Goal: Task Accomplishment & Management: Use online tool/utility

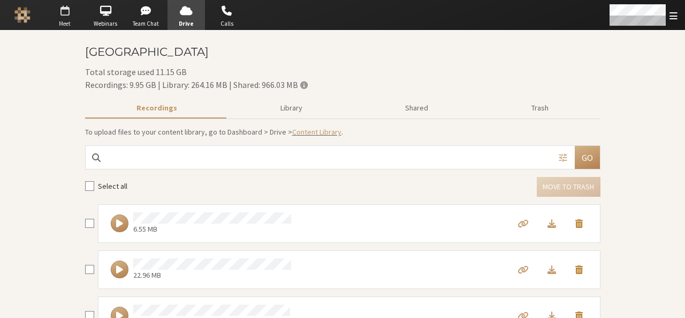
click at [62, 25] on span "Meet" at bounding box center [64, 23] width 37 height 9
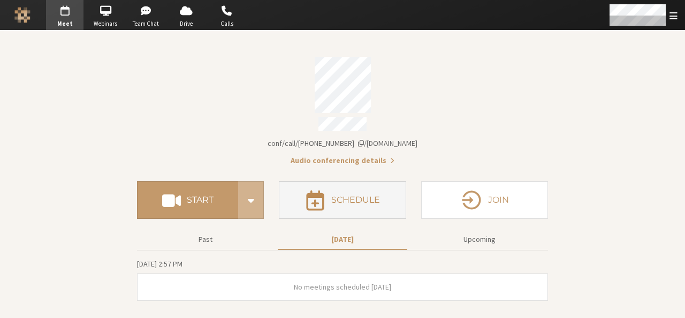
click at [350, 201] on button "Schedule" at bounding box center [342, 199] width 127 height 37
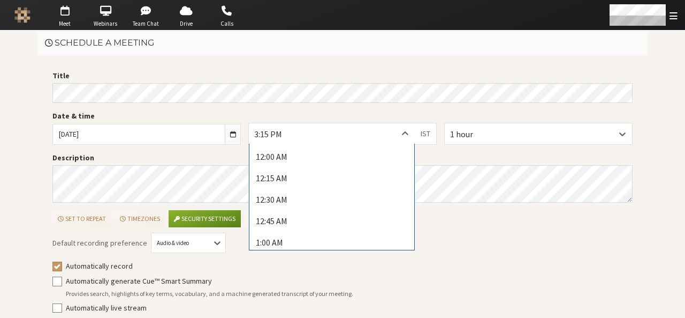
click at [398, 127] on div at bounding box center [405, 133] width 19 height 20
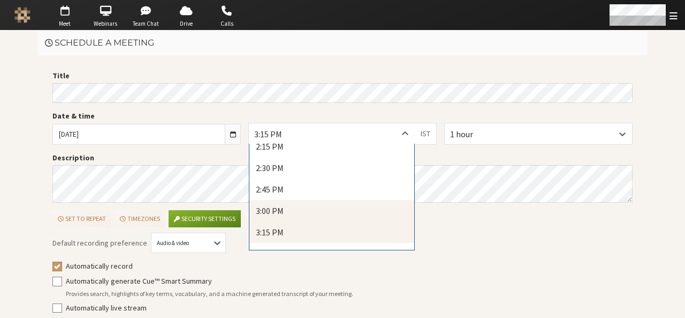
click at [360, 201] on div "3:00 PM" at bounding box center [332, 210] width 165 height 21
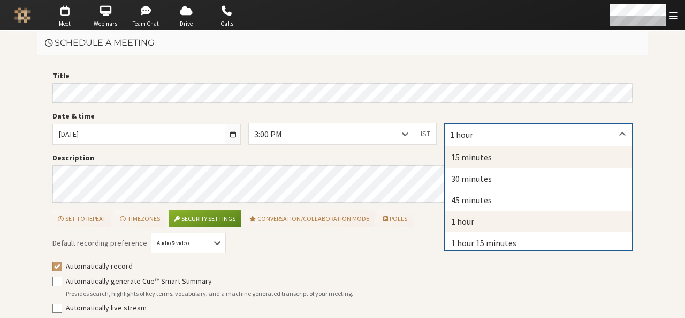
drag, startPoint x: 463, startPoint y: 134, endPoint x: 459, endPoint y: 162, distance: 27.6
click at [459, 162] on div "15 minutes" at bounding box center [538, 156] width 187 height 21
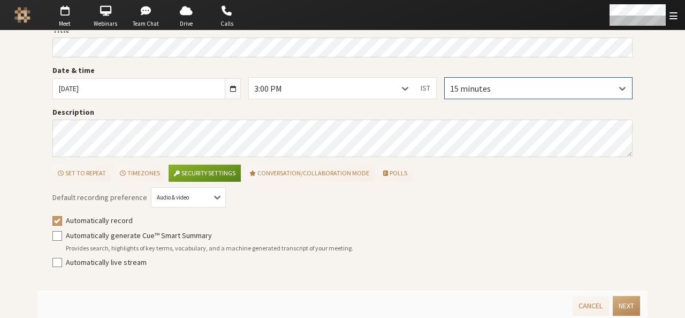
scroll to position [48, 0]
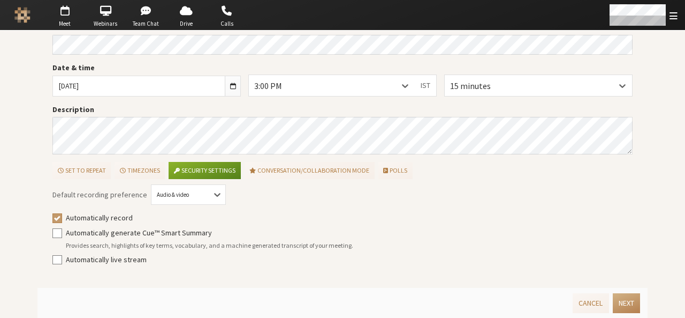
click at [113, 218] on label "Automatically record" at bounding box center [350, 217] width 568 height 11
click at [62, 218] on input "Automatically record" at bounding box center [57, 217] width 10 height 11
checkbox input "false"
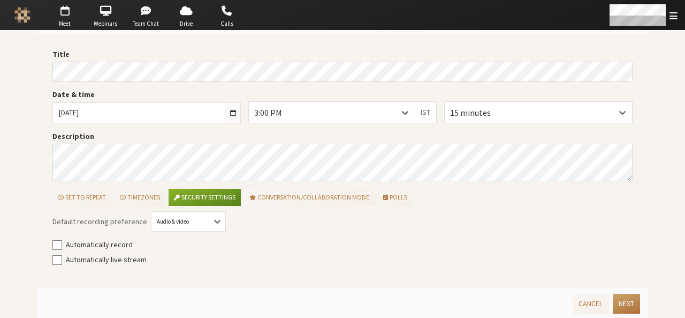
click at [628, 300] on button "Next" at bounding box center [626, 303] width 27 height 20
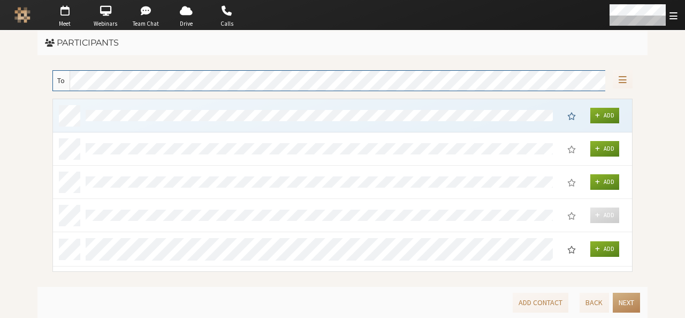
scroll to position [165, 572]
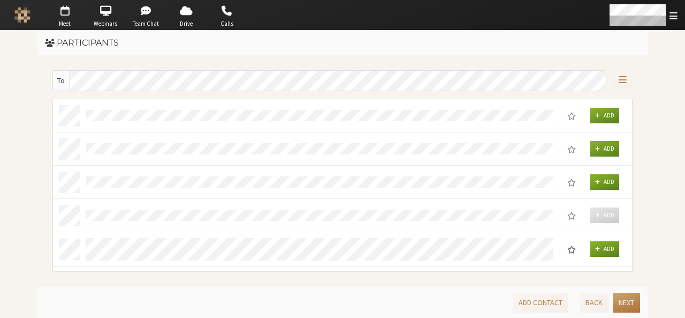
click at [628, 300] on button "Next" at bounding box center [626, 302] width 27 height 20
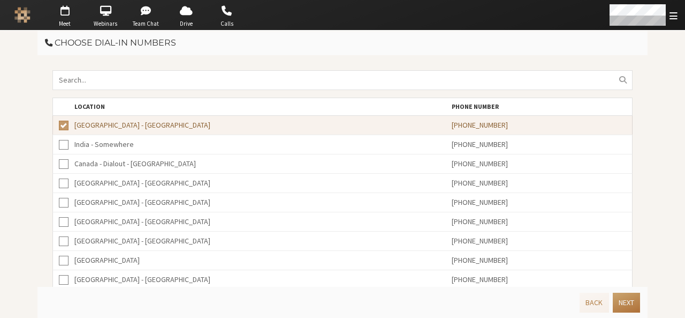
click at [628, 300] on button "Next" at bounding box center [626, 302] width 27 height 20
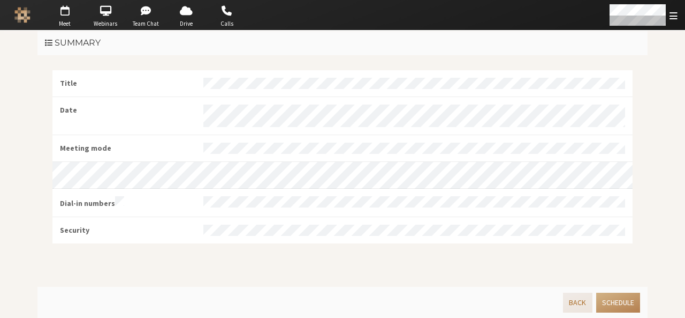
click at [583, 304] on button "Back" at bounding box center [577, 302] width 29 height 20
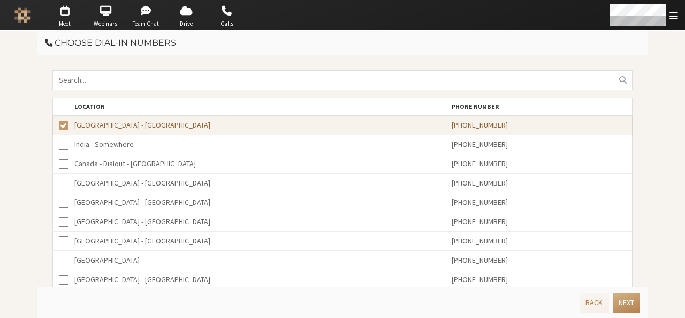
click at [295, 85] on input "search" at bounding box center [342, 80] width 580 height 20
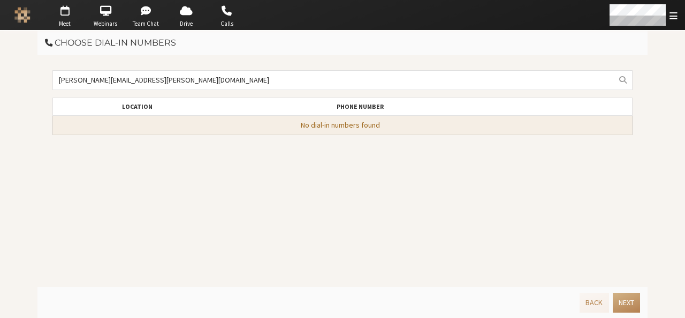
type input "kavya@anita.freesmackdown.biz"
drag, startPoint x: 179, startPoint y: 75, endPoint x: 46, endPoint y: 78, distance: 133.4
click at [46, 78] on div "kavya@anita.freesmackdown.biz Location Phone number No dial-in numbers found" at bounding box center [342, 170] width 610 height 231
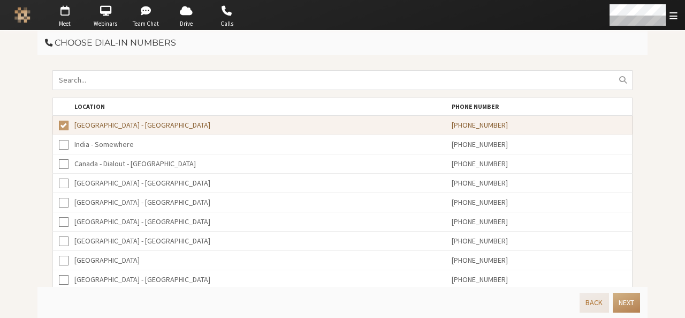
click at [588, 304] on button "Back" at bounding box center [594, 302] width 29 height 20
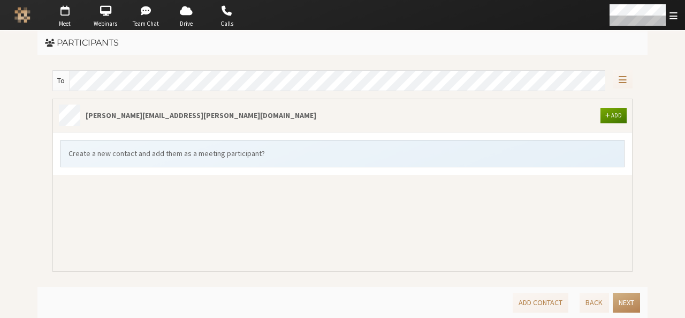
click at [609, 112] on span "button" at bounding box center [608, 115] width 5 height 6
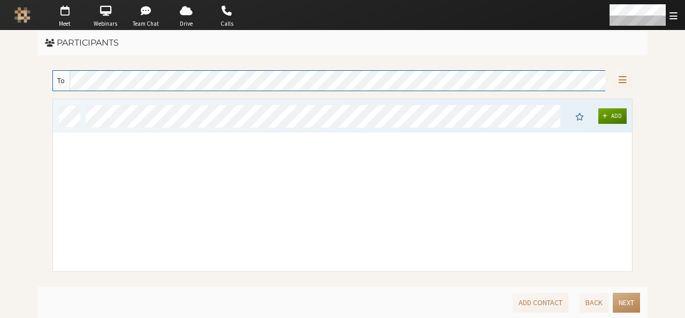
click at [613, 109] on button "Add" at bounding box center [613, 116] width 29 height 16
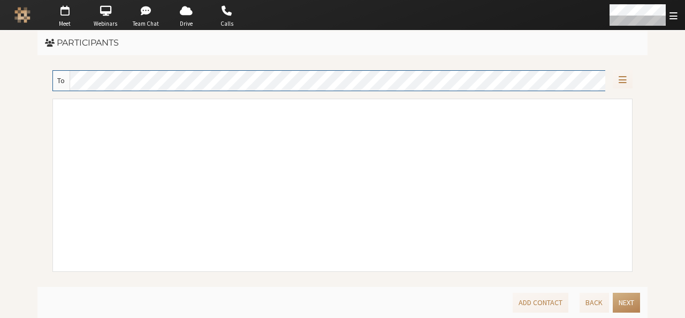
scroll to position [163, 572]
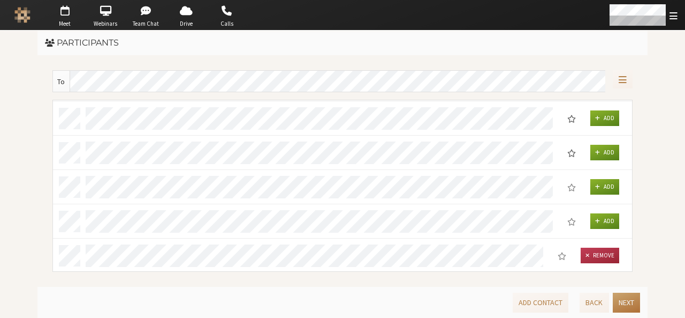
click at [628, 305] on button "Next" at bounding box center [626, 302] width 27 height 20
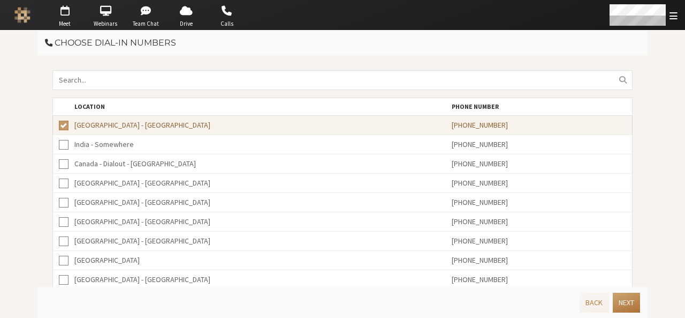
click at [628, 305] on button "Next" at bounding box center [626, 302] width 27 height 20
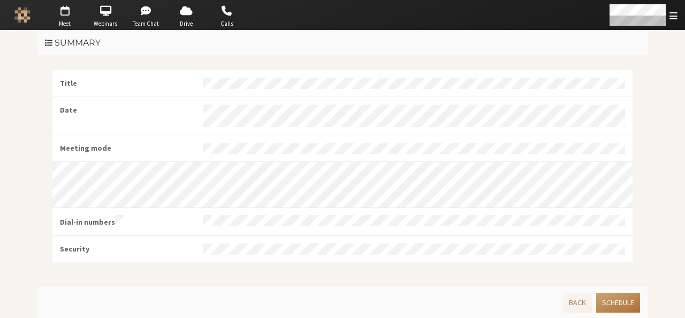
click at [628, 305] on button "Schedule" at bounding box center [619, 302] width 44 height 20
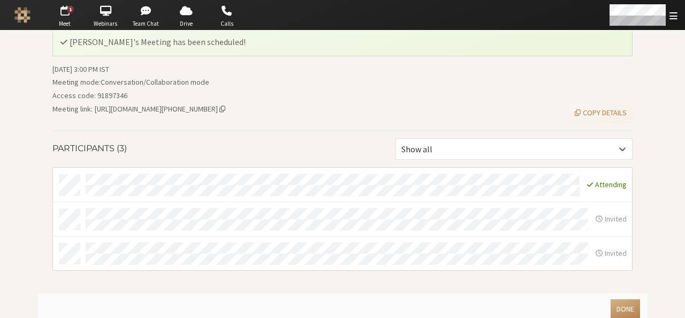
scroll to position [47, 0]
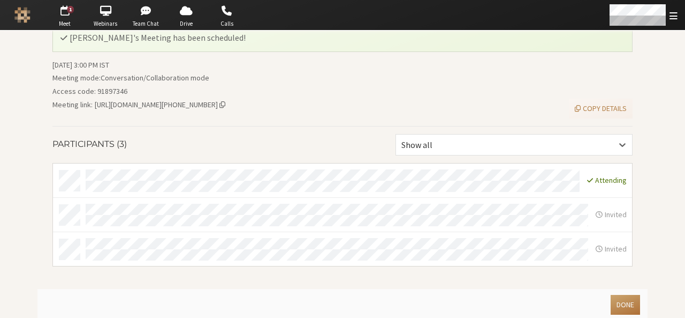
click at [622, 298] on button "Done" at bounding box center [625, 305] width 29 height 20
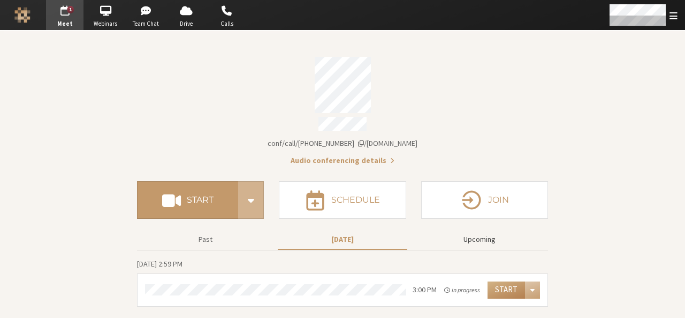
click at [469, 232] on button "Upcoming" at bounding box center [480, 239] width 130 height 19
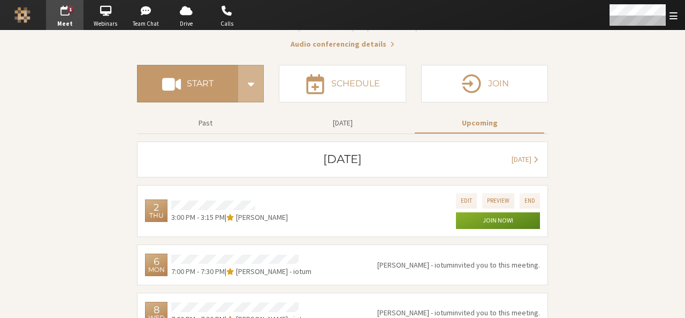
scroll to position [117, 0]
click at [462, 192] on button "Edit" at bounding box center [466, 200] width 21 height 16
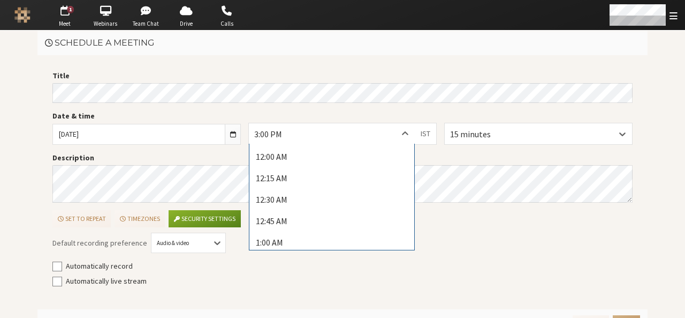
click at [398, 127] on div at bounding box center [405, 133] width 19 height 20
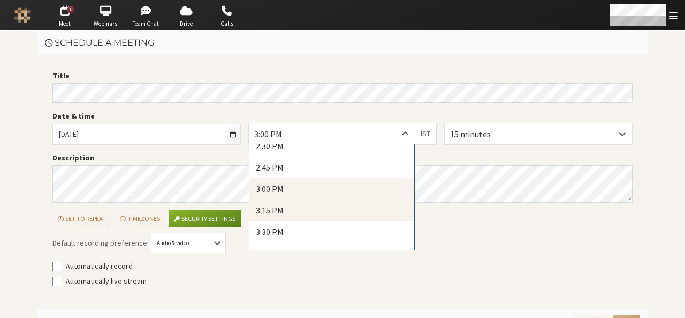
scroll to position [1254, 0]
click at [330, 206] on div "3:15 PM" at bounding box center [332, 209] width 165 height 21
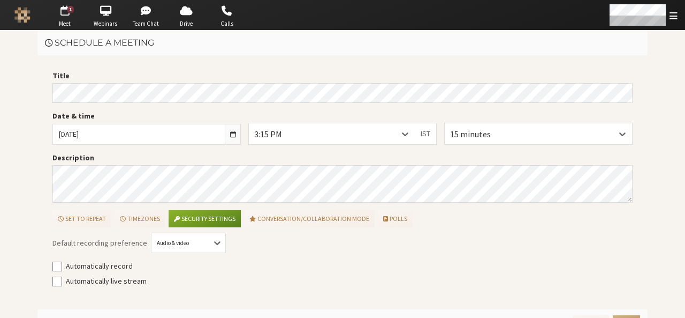
scroll to position [21, 0]
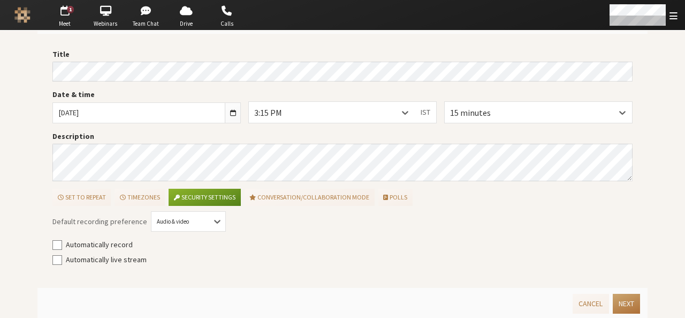
click at [624, 306] on button "Next" at bounding box center [626, 303] width 27 height 20
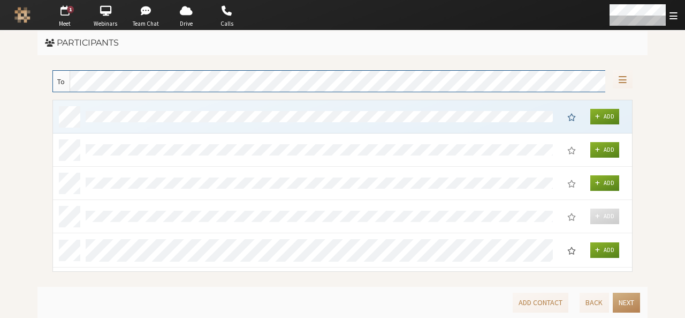
scroll to position [163, 572]
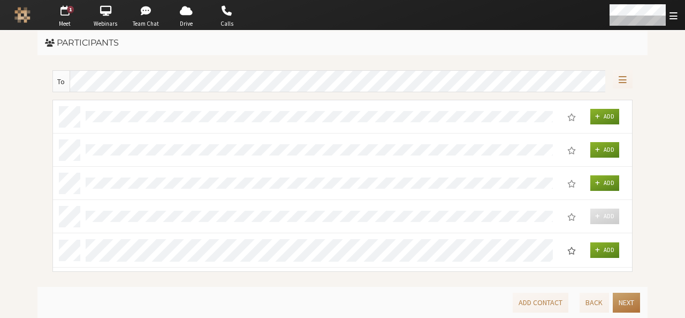
click at [624, 306] on button "Next" at bounding box center [626, 302] width 27 height 20
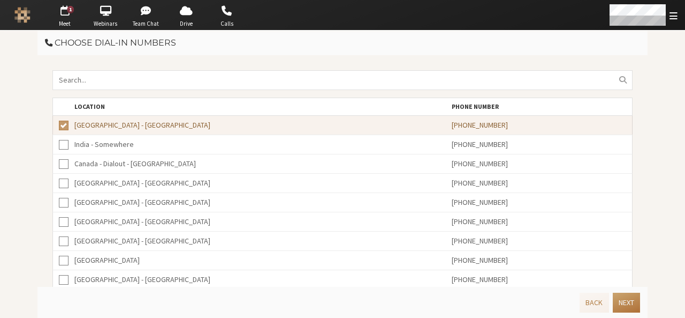
click at [624, 306] on button "Next" at bounding box center [626, 302] width 27 height 20
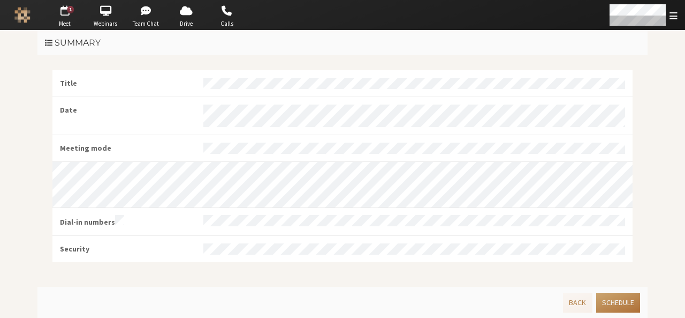
click at [624, 306] on button "Schedule" at bounding box center [619, 302] width 44 height 20
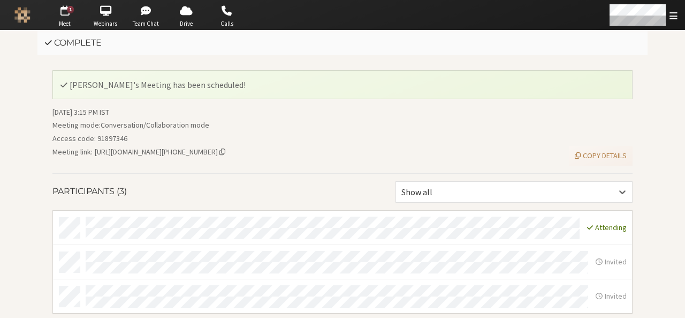
click at [322, 149] on div "Meeting link : https://iotum.callbridge.rocks/conf/call/91897346" at bounding box center [306, 152] width 509 height 12
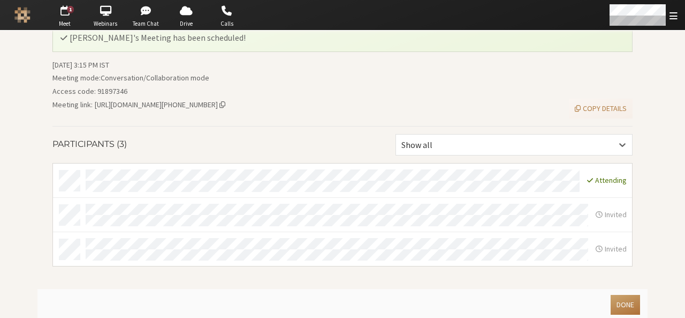
click at [619, 298] on button "Done" at bounding box center [625, 305] width 29 height 20
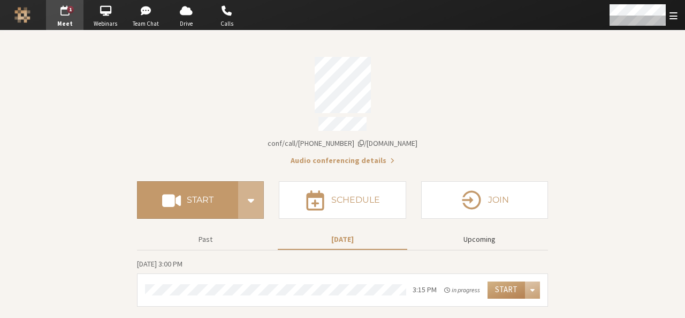
click at [493, 231] on button "Upcoming" at bounding box center [480, 239] width 130 height 19
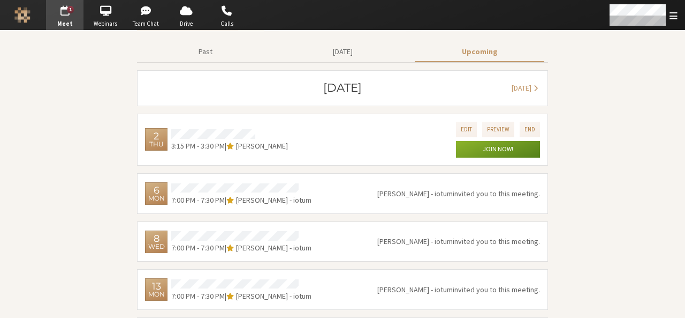
scroll to position [191, 0]
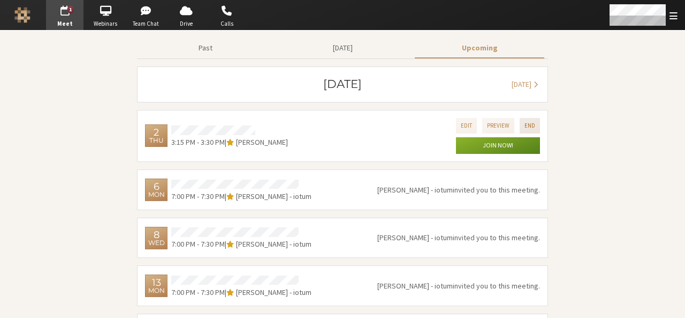
click at [520, 119] on button "End" at bounding box center [530, 126] width 20 height 16
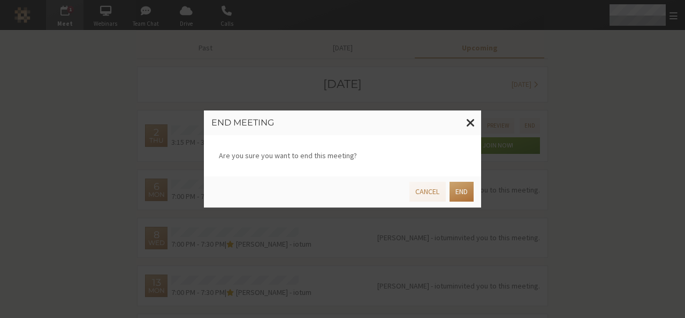
click at [462, 193] on button "End" at bounding box center [462, 192] width 24 height 20
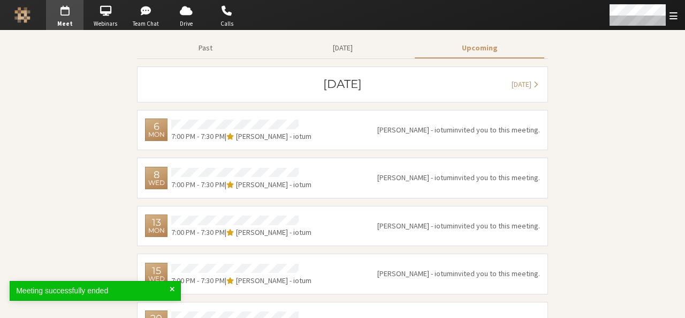
scroll to position [82, 0]
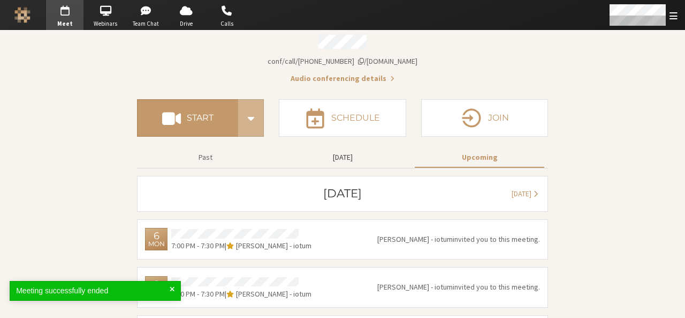
click at [349, 156] on button "Today" at bounding box center [343, 157] width 130 height 19
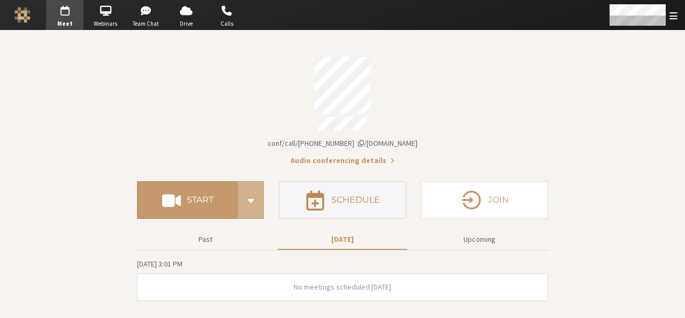
click at [342, 187] on button "Schedule" at bounding box center [342, 199] width 127 height 37
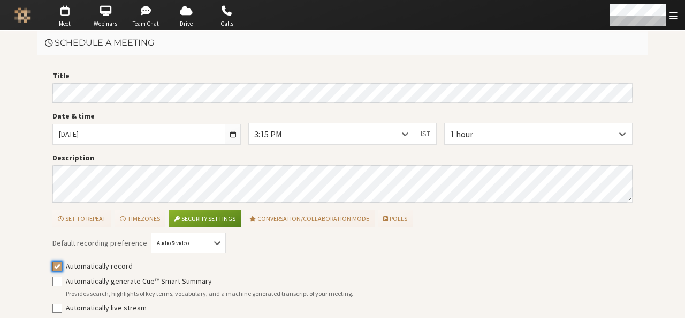
click at [52, 264] on input "Automatically record" at bounding box center [57, 265] width 10 height 11
checkbox input "false"
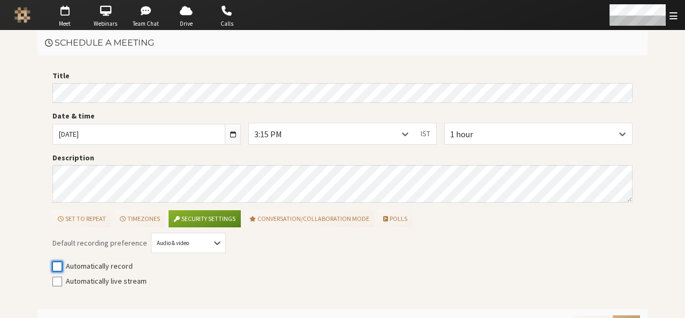
scroll to position [21, 0]
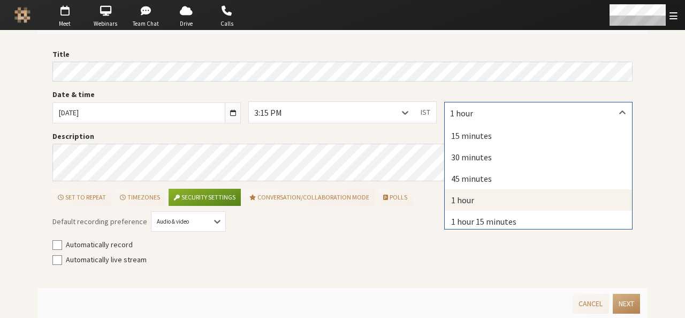
click at [509, 108] on div "1 hour" at bounding box center [538, 112] width 187 height 20
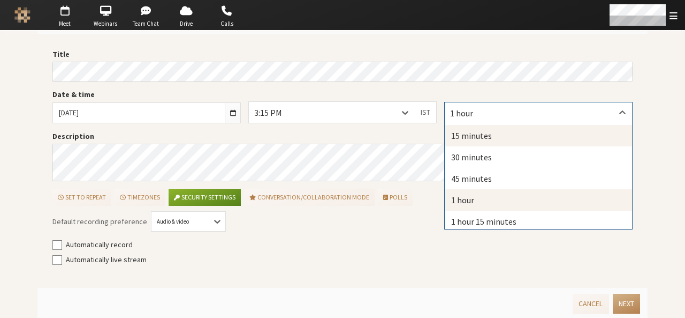
click at [486, 132] on div "15 minutes" at bounding box center [538, 135] width 187 height 21
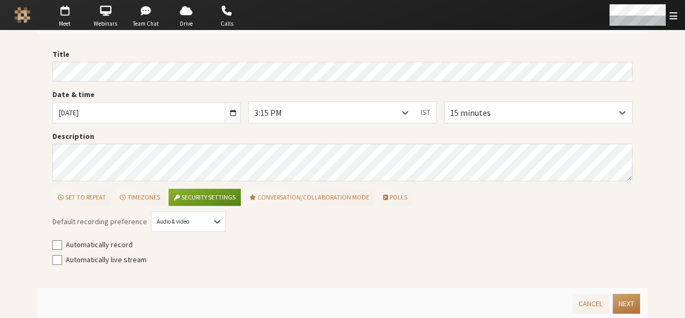
click at [617, 297] on button "Next" at bounding box center [626, 303] width 27 height 20
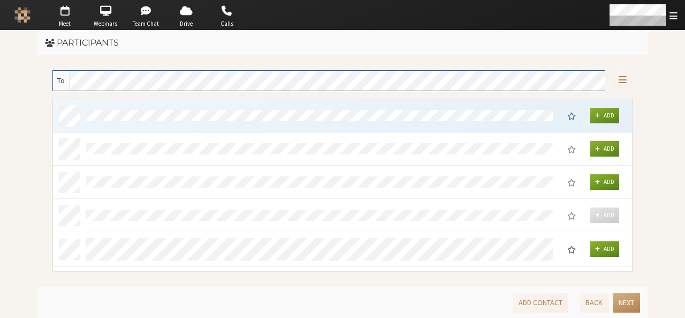
scroll to position [165, 572]
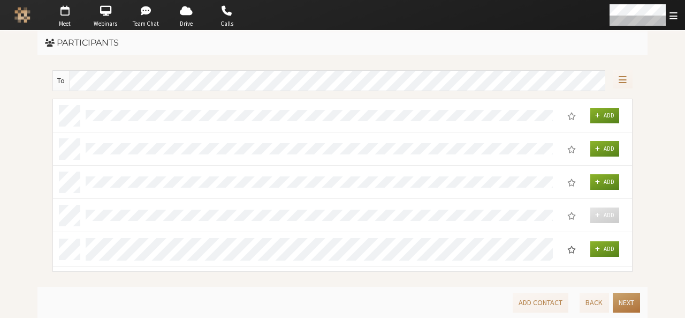
click at [617, 297] on button "Next" at bounding box center [626, 302] width 27 height 20
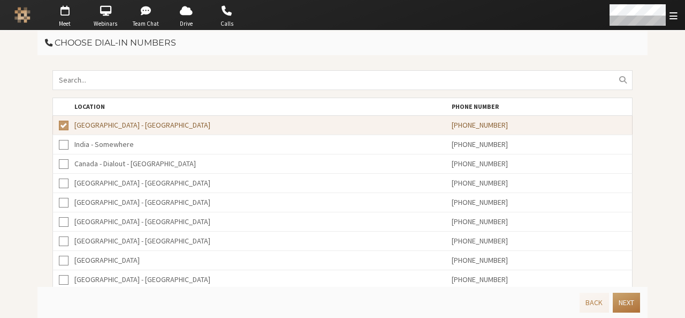
click at [617, 297] on button "Next" at bounding box center [626, 302] width 27 height 20
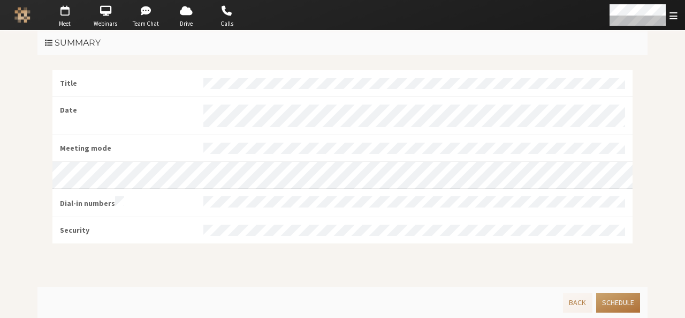
click at [617, 297] on button "Schedule" at bounding box center [619, 302] width 44 height 20
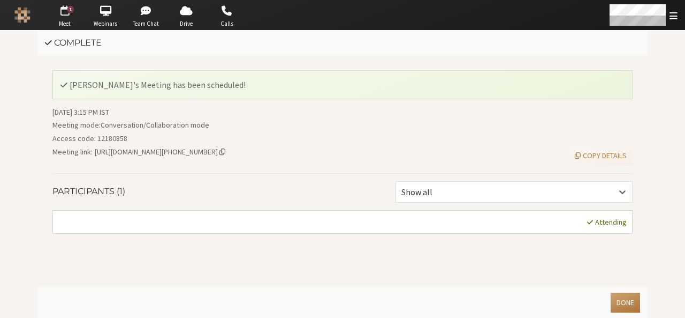
click at [617, 297] on button "Done" at bounding box center [625, 302] width 29 height 20
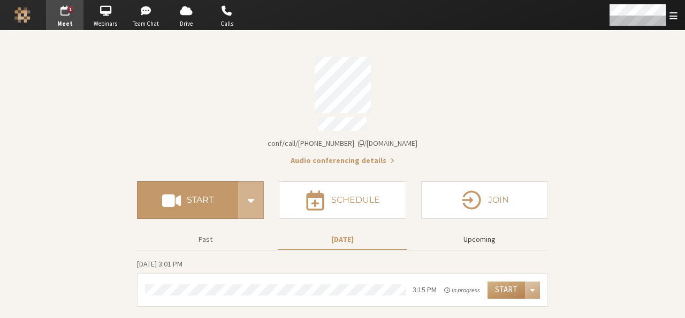
click at [490, 238] on button "Upcoming" at bounding box center [480, 239] width 130 height 19
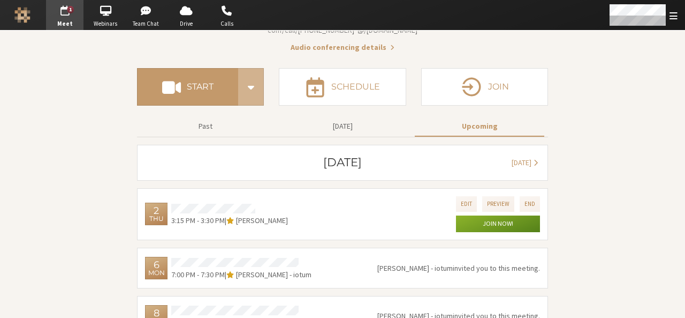
scroll to position [114, 0]
click at [456, 197] on button "Edit" at bounding box center [466, 203] width 21 height 16
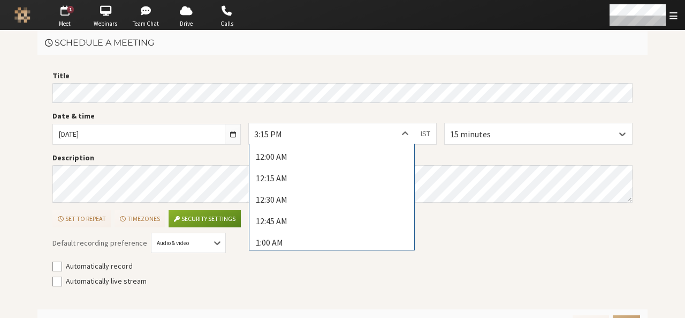
click at [402, 139] on div at bounding box center [405, 133] width 19 height 20
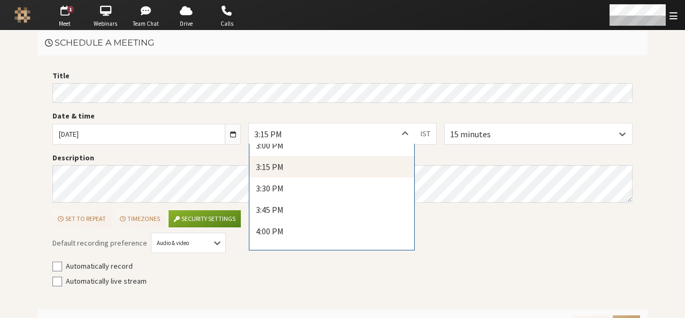
scroll to position [1299, 0]
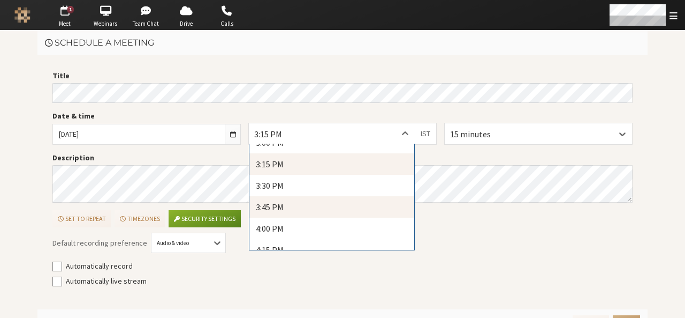
click at [356, 196] on div "3:45 PM" at bounding box center [332, 206] width 165 height 21
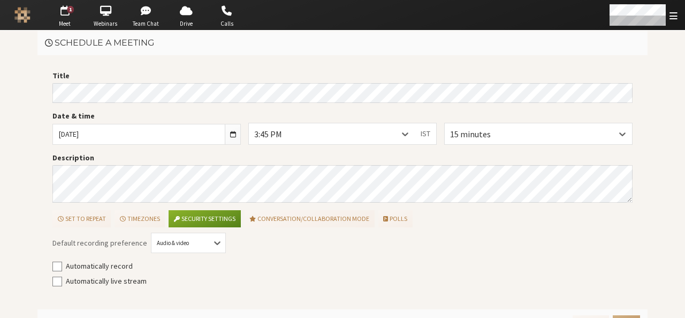
scroll to position [21, 0]
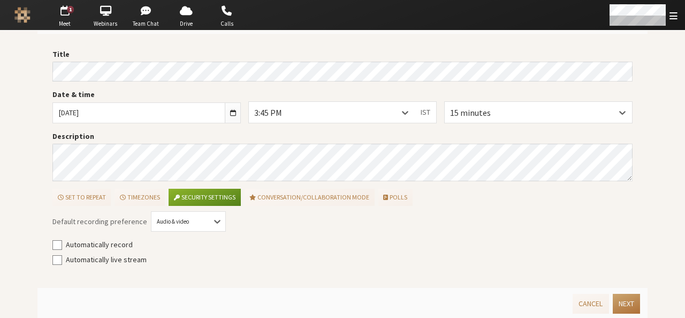
click at [625, 301] on button "Next" at bounding box center [626, 303] width 27 height 20
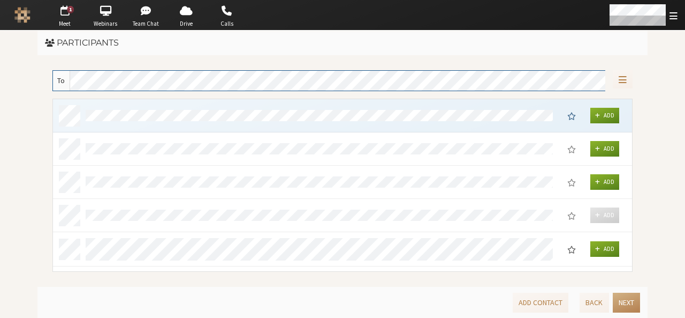
scroll to position [165, 572]
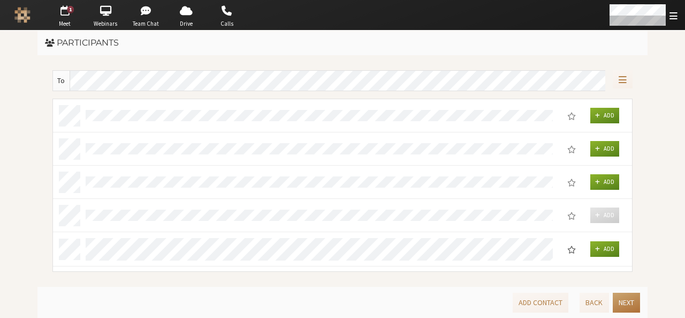
click at [625, 301] on button "Next" at bounding box center [626, 302] width 27 height 20
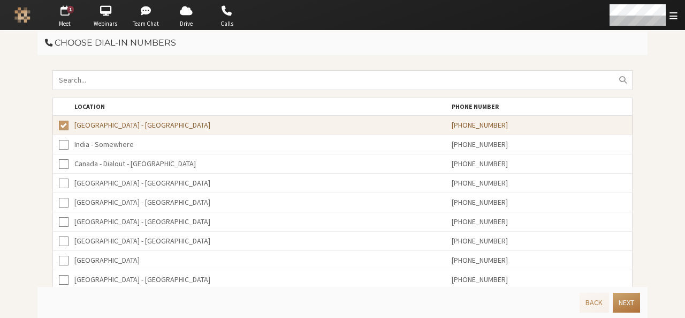
click at [625, 301] on button "Next" at bounding box center [626, 302] width 27 height 20
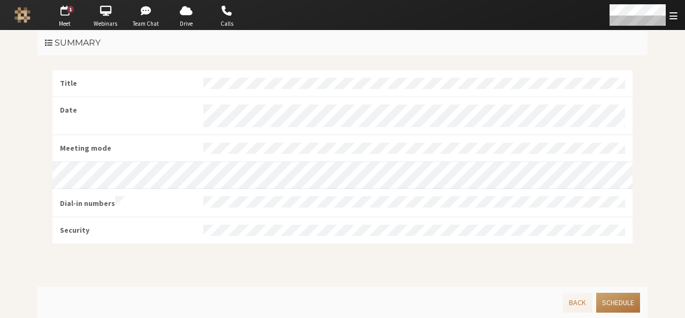
click at [625, 301] on button "Schedule" at bounding box center [619, 302] width 44 height 20
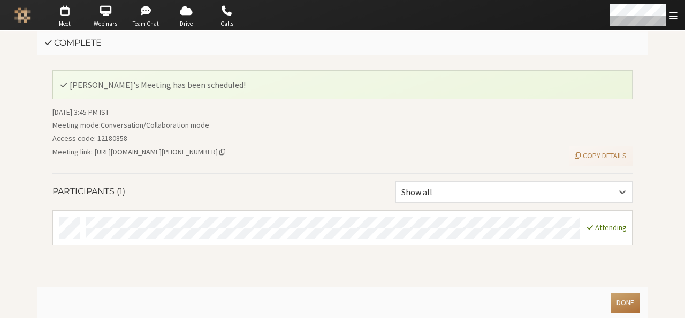
click at [625, 301] on button "Done" at bounding box center [625, 302] width 29 height 20
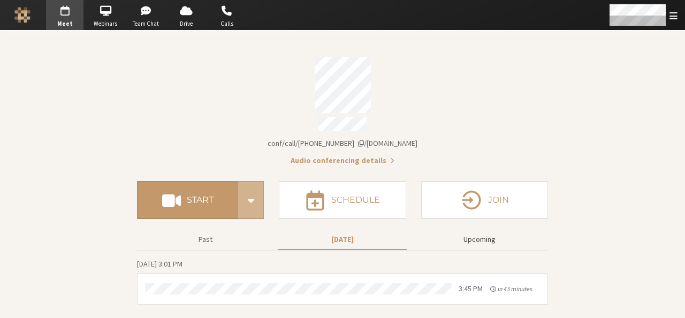
click at [497, 240] on button "Upcoming" at bounding box center [480, 239] width 130 height 19
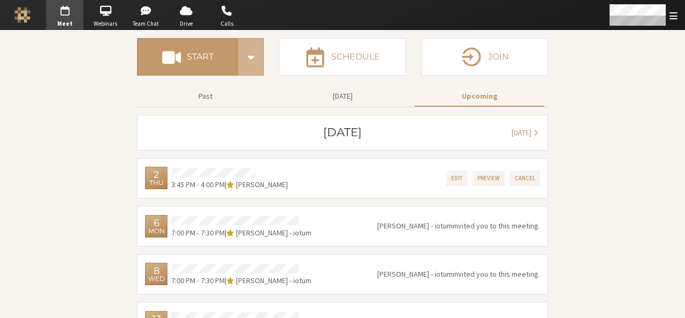
scroll to position [152, 0]
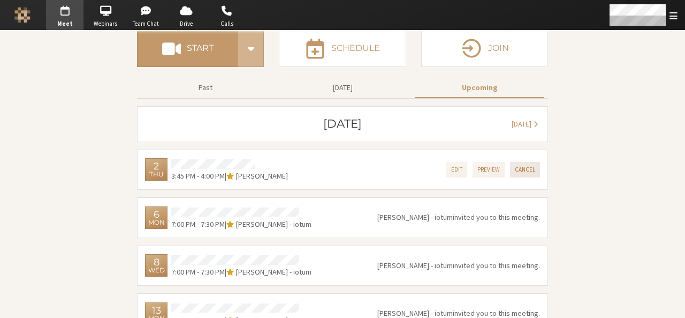
click at [522, 162] on button "Cancel" at bounding box center [525, 170] width 30 height 16
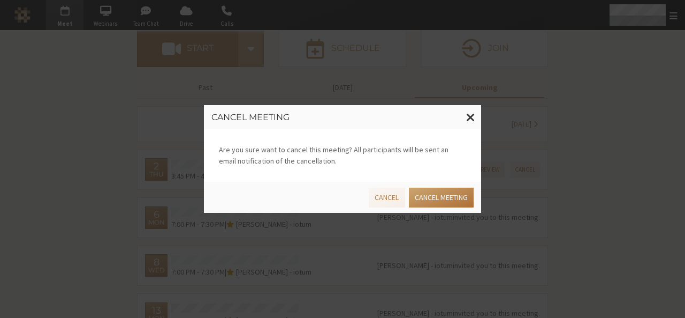
click at [433, 194] on button "Cancel meeting" at bounding box center [441, 197] width 65 height 20
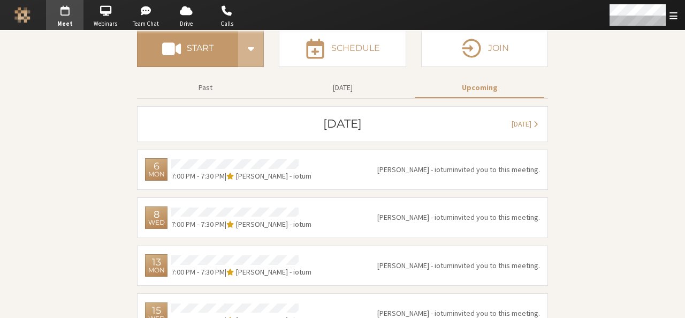
scroll to position [0, 0]
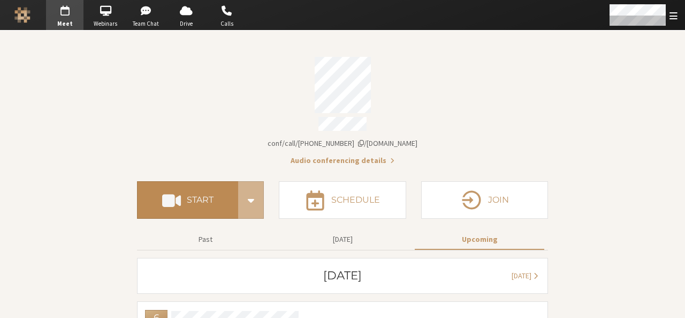
click at [198, 199] on h4 "Start" at bounding box center [200, 199] width 27 height 9
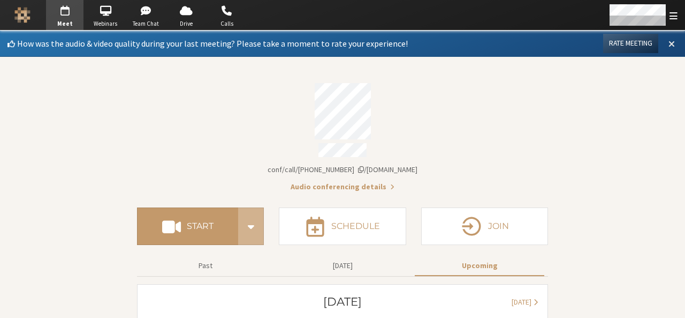
click at [669, 41] on span at bounding box center [672, 44] width 6 height 10
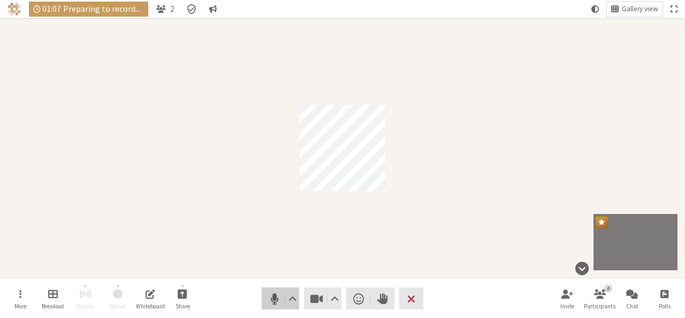
click at [271, 296] on span "Mute (Alt+A)" at bounding box center [274, 298] width 15 height 15
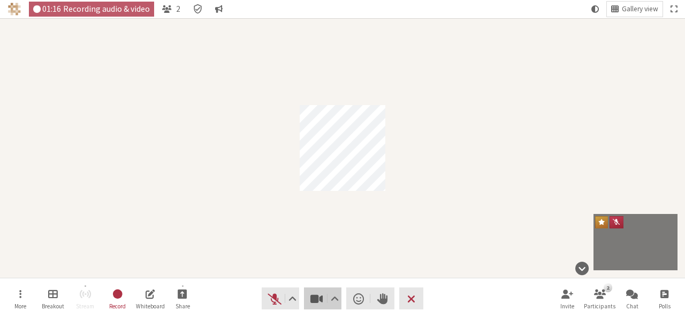
click at [315, 297] on span "Stop video (Alt+V)" at bounding box center [316, 298] width 15 height 15
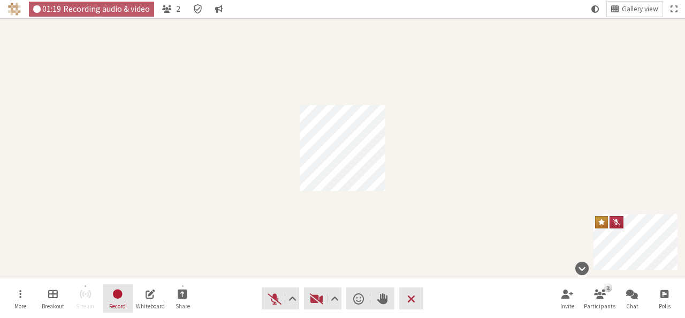
click at [121, 303] on span "Record" at bounding box center [117, 306] width 17 height 6
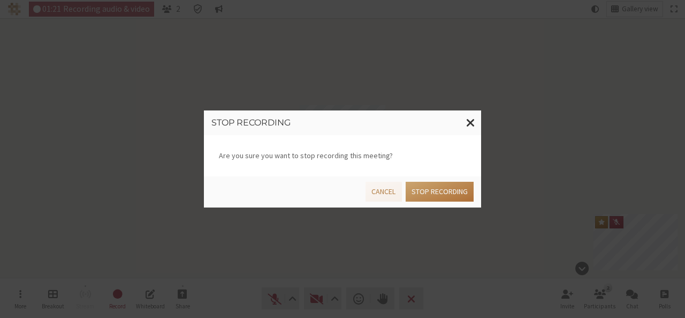
click at [438, 192] on button "Stop recording" at bounding box center [440, 192] width 68 height 20
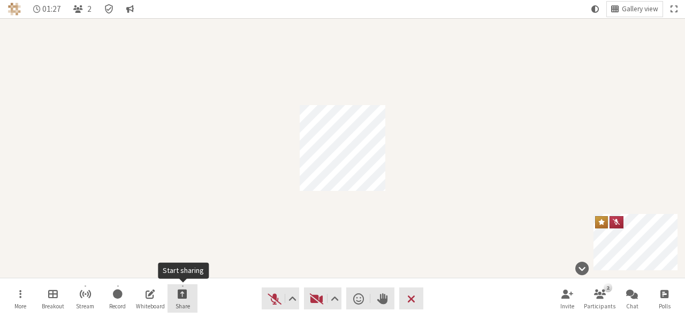
click at [178, 298] on span "Start sharing" at bounding box center [183, 293] width 10 height 12
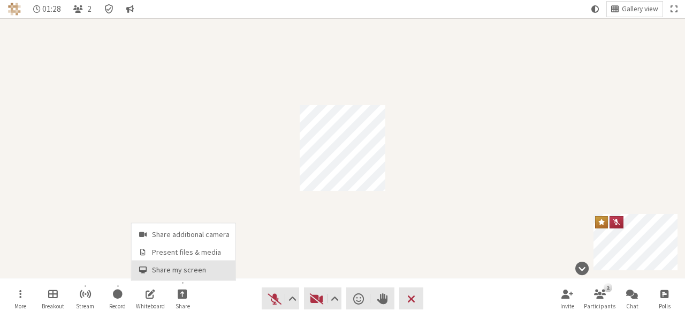
click at [180, 271] on span "Share my screen" at bounding box center [191, 270] width 78 height 8
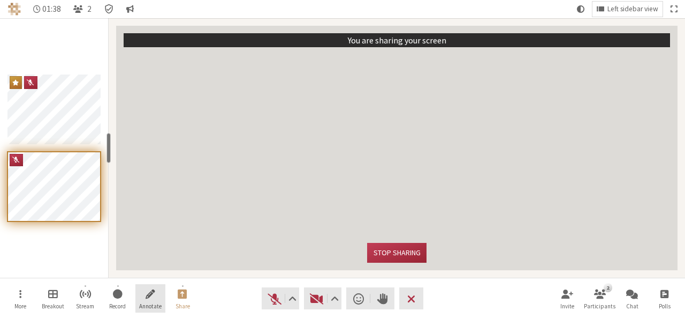
click at [154, 293] on span "Start annotating shared screen" at bounding box center [151, 293] width 10 height 12
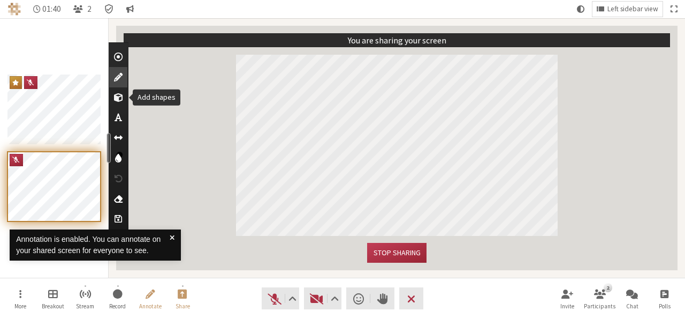
click at [116, 96] on span "Add shapes" at bounding box center [118, 97] width 9 height 11
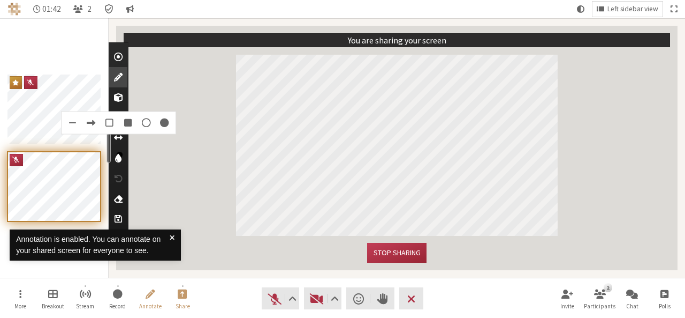
click at [142, 119] on span at bounding box center [146, 123] width 14 height 14
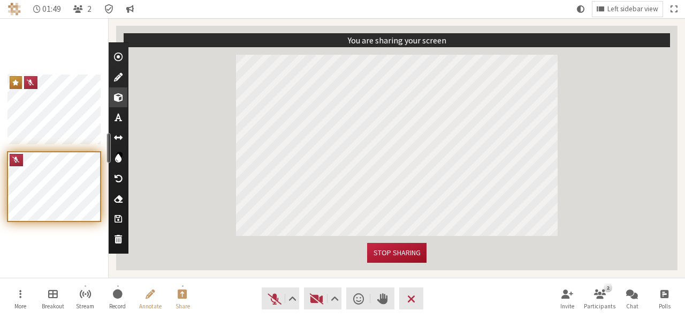
click at [409, 248] on button "Stop sharing" at bounding box center [396, 253] width 59 height 20
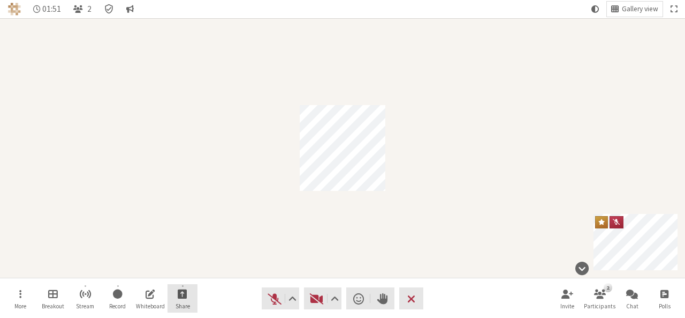
click at [190, 292] on button "Share" at bounding box center [183, 298] width 30 height 29
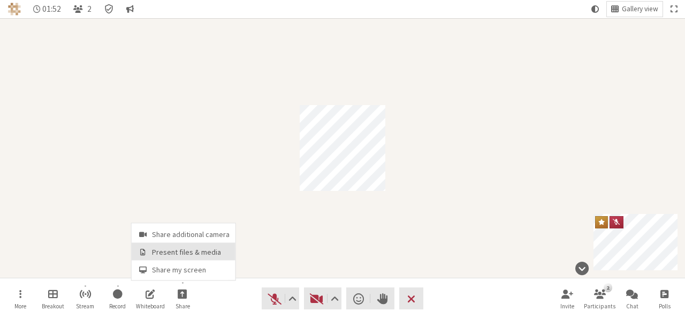
click at [187, 252] on span "Present files & media" at bounding box center [191, 252] width 78 height 8
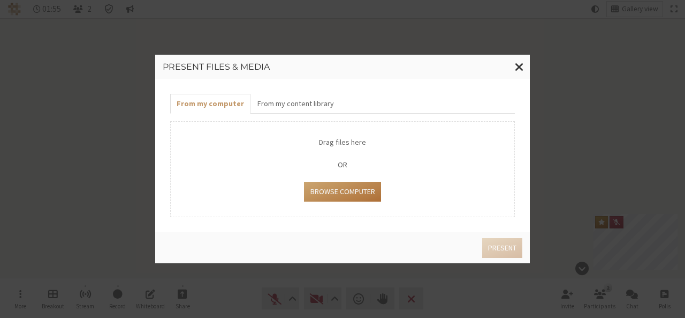
click at [345, 188] on button "Browse Computer" at bounding box center [342, 192] width 77 height 20
type input "C:\fakepath\cancel.png"
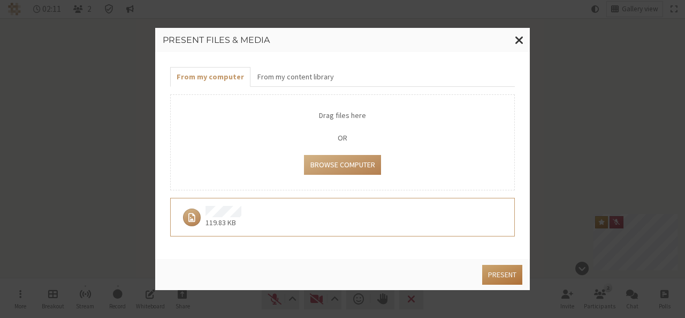
click at [502, 268] on button "Present" at bounding box center [502, 275] width 40 height 20
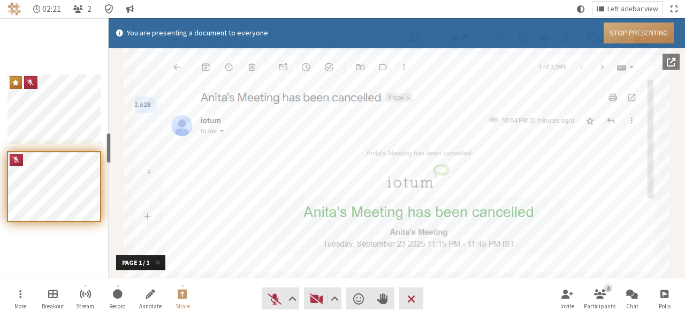
click at [670, 34] on button "Stop Presenting" at bounding box center [639, 32] width 70 height 21
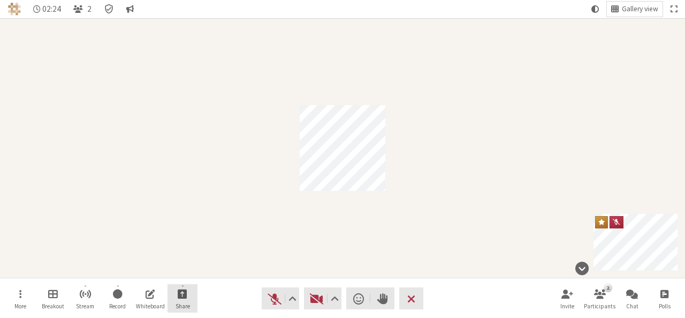
click at [181, 291] on span "Start sharing" at bounding box center [183, 293] width 10 height 12
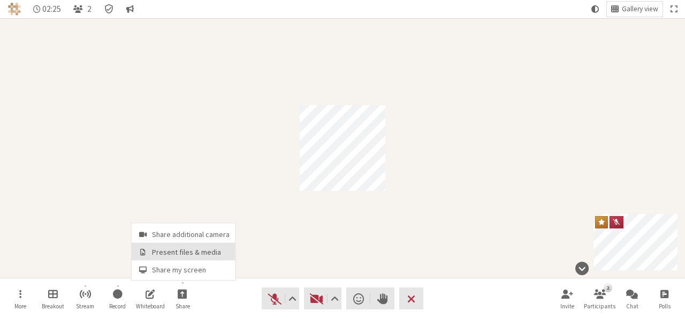
click at [179, 253] on span "Present files & media" at bounding box center [191, 252] width 78 height 8
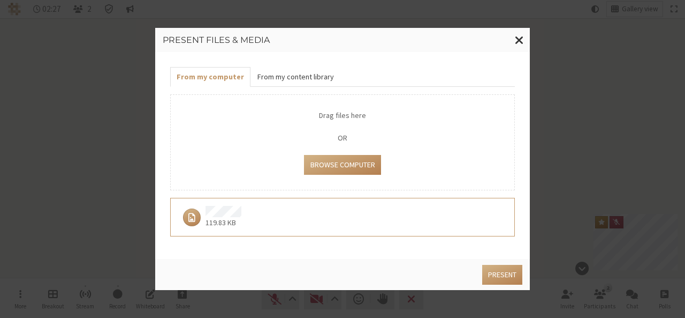
click at [303, 75] on button "From my content library" at bounding box center [295, 77] width 89 height 20
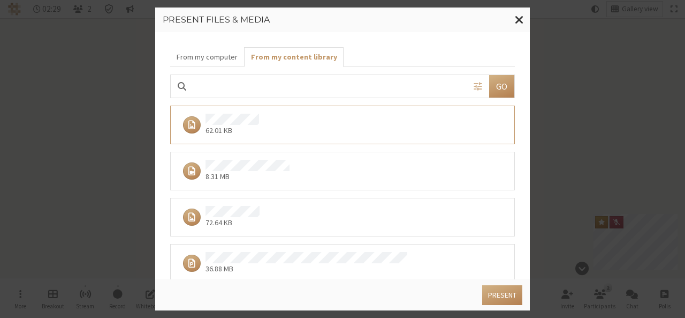
click at [322, 173] on div "8.31 MB" at bounding box center [338, 171] width 321 height 22
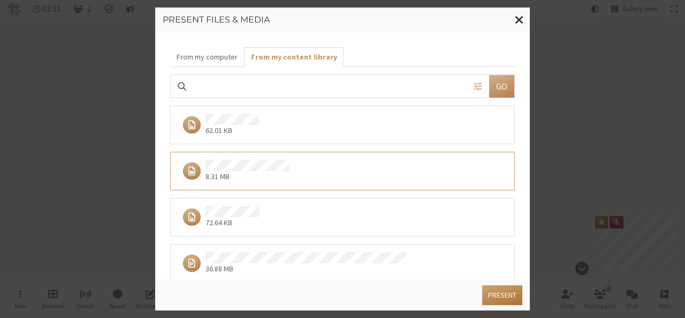
click at [502, 289] on button "Present" at bounding box center [502, 295] width 40 height 20
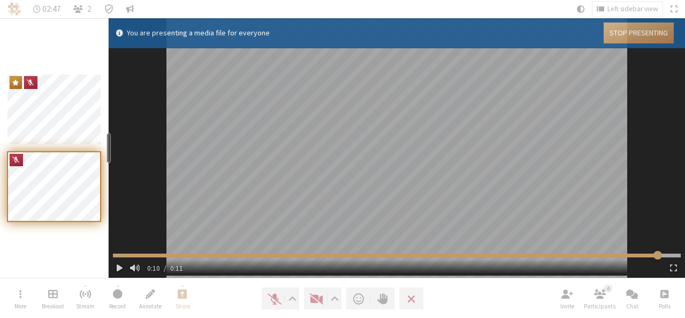
type input "11.1145"
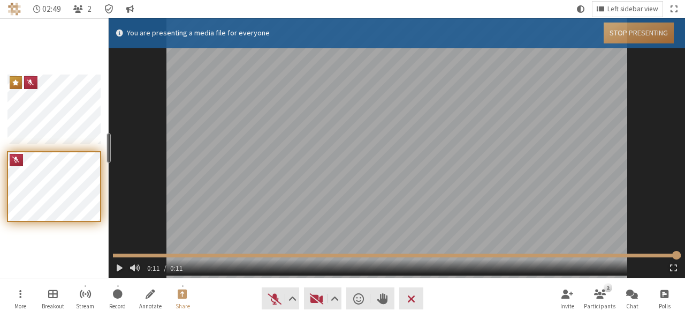
click at [617, 39] on button "Stop Presenting" at bounding box center [639, 32] width 70 height 21
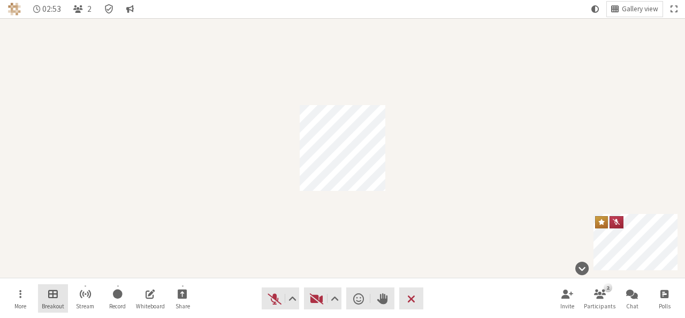
click at [53, 295] on span "Manage Breakout Rooms" at bounding box center [53, 293] width 10 height 12
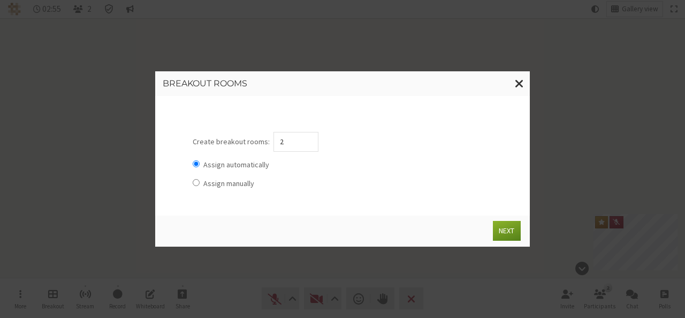
click at [241, 187] on label "Assign manually" at bounding box center [228, 183] width 51 height 10
click at [200, 186] on input "Assign manually" at bounding box center [196, 182] width 7 height 7
radio input "true"
click at [508, 229] on button "Next" at bounding box center [506, 231] width 27 height 20
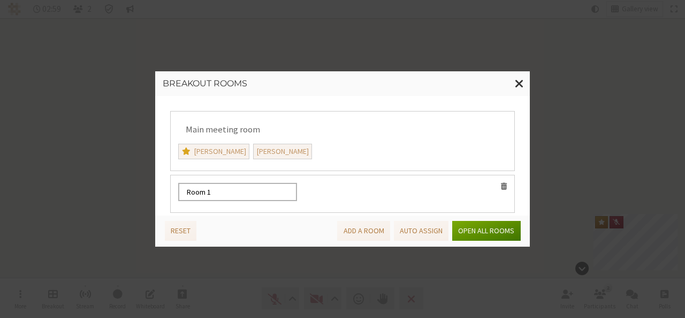
click at [508, 229] on button "Open all rooms" at bounding box center [486, 231] width 68 height 20
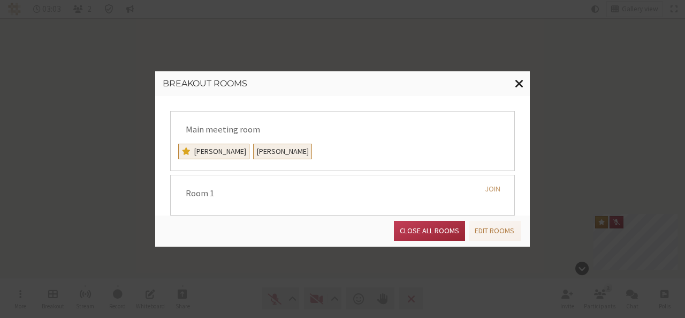
click at [524, 84] on span "Close modal" at bounding box center [519, 83] width 9 height 13
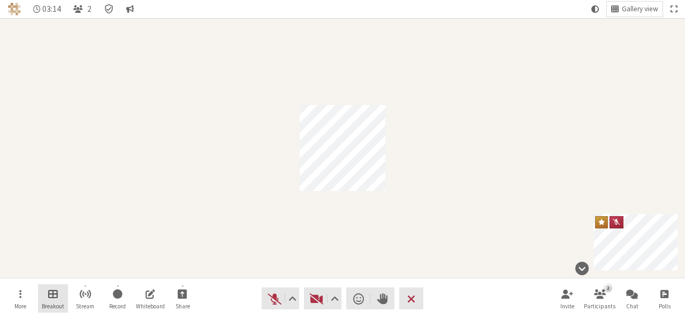
click at [47, 297] on button "Breakout" at bounding box center [53, 298] width 30 height 29
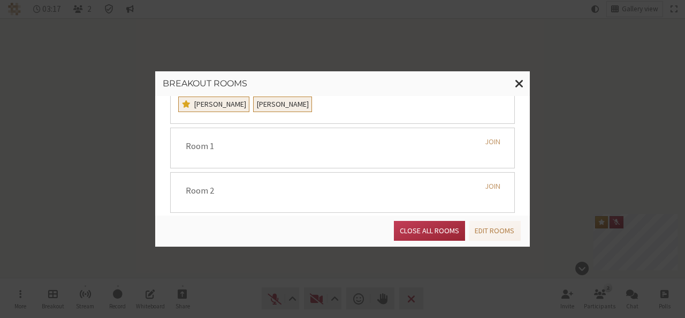
scroll to position [46, 0]
click at [489, 141] on button "Join" at bounding box center [493, 143] width 28 height 20
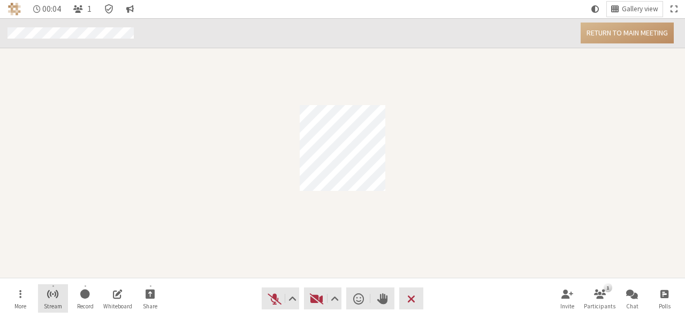
click at [57, 292] on span "Start streaming" at bounding box center [53, 293] width 12 height 12
click at [622, 31] on button "Return to main meeting" at bounding box center [627, 32] width 93 height 21
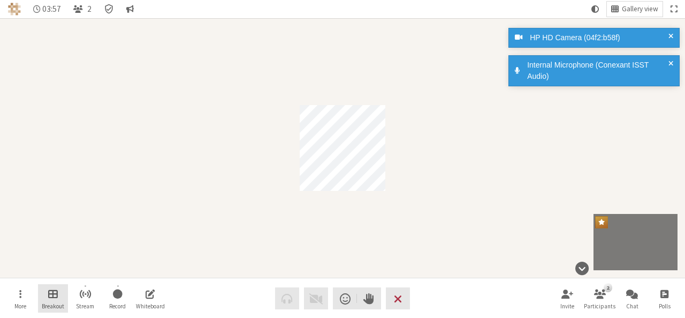
click at [54, 297] on span "Manage Breakout Rooms" at bounding box center [53, 293] width 10 height 12
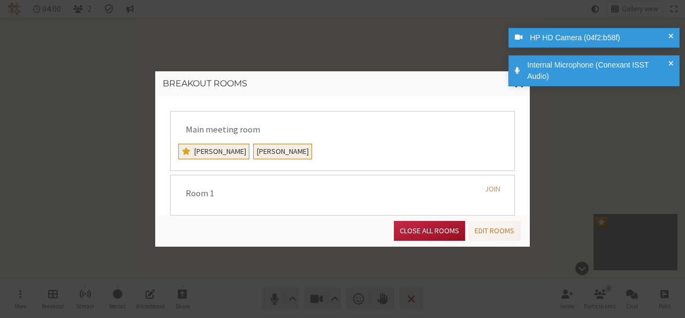
click at [416, 231] on button "Close all rooms" at bounding box center [429, 231] width 71 height 20
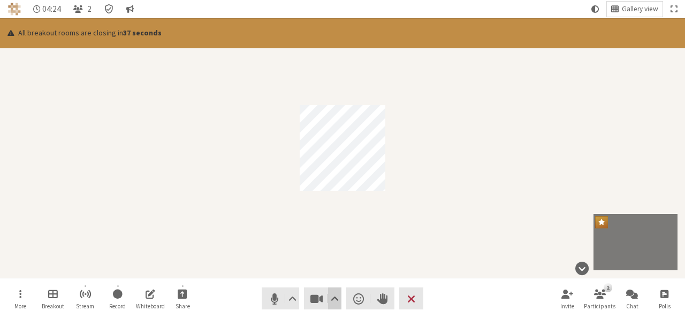
click at [338, 304] on span "Video setting" at bounding box center [335, 298] width 8 height 15
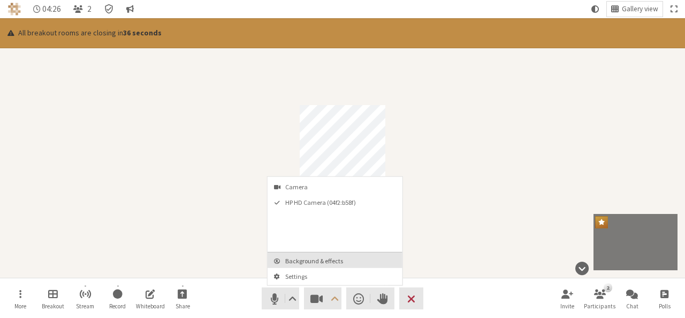
click at [336, 261] on span "Background & effects" at bounding box center [341, 260] width 112 height 7
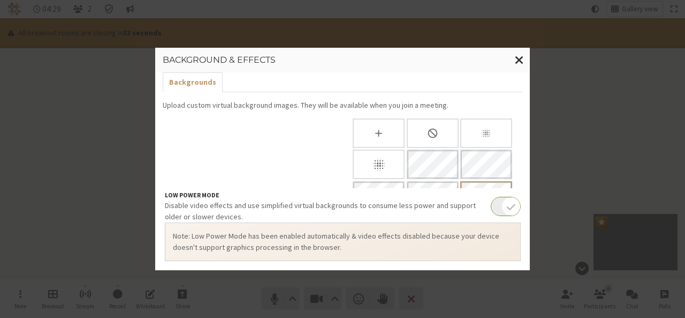
click at [429, 139] on div "None" at bounding box center [433, 132] width 52 height 29
click at [499, 136] on div "Slightly blur background" at bounding box center [486, 132] width 52 height 29
click at [386, 161] on div "Blur background" at bounding box center [379, 163] width 52 height 29
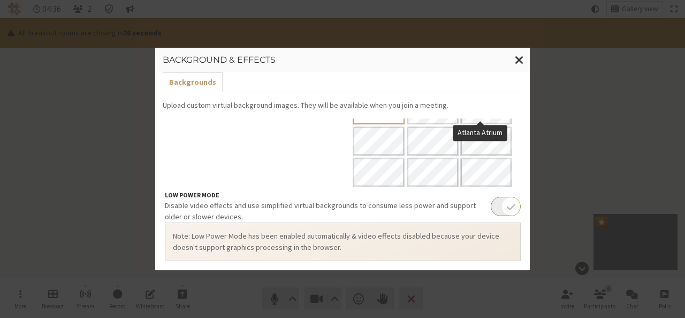
scroll to position [62, 0]
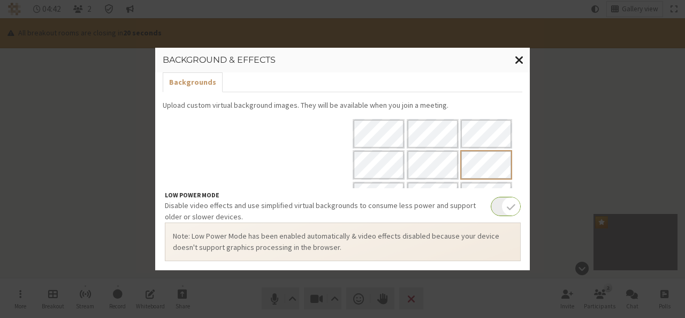
click at [519, 56] on span "Close modal" at bounding box center [519, 59] width 9 height 13
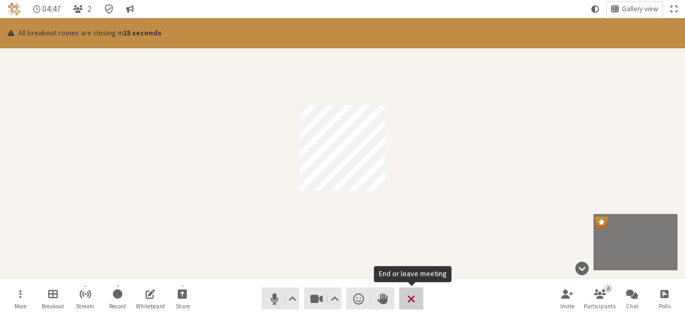
click at [408, 292] on span "End or leave meeting" at bounding box center [411, 298] width 8 height 15
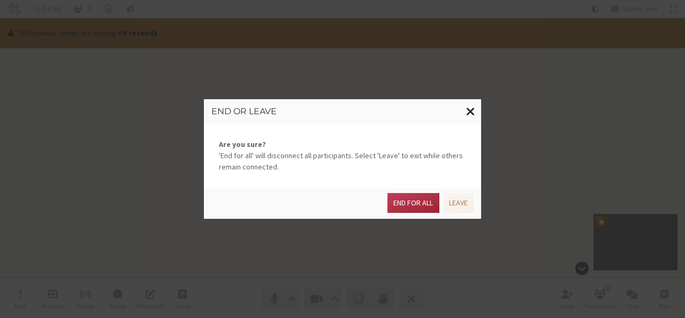
click at [471, 111] on span "Close modal" at bounding box center [470, 110] width 9 height 13
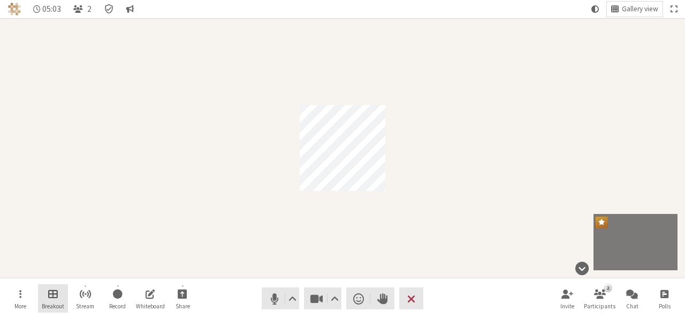
click at [44, 293] on button "Breakout" at bounding box center [53, 298] width 30 height 29
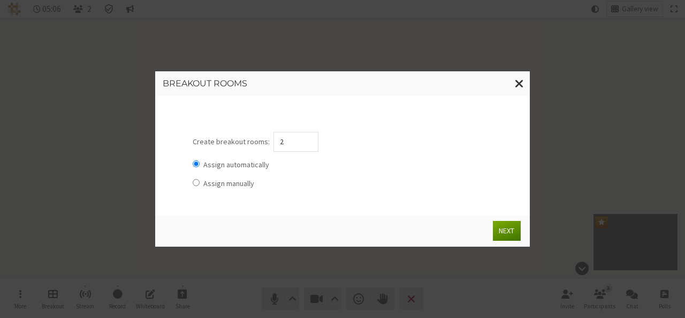
click at [508, 233] on button "Next" at bounding box center [506, 231] width 27 height 20
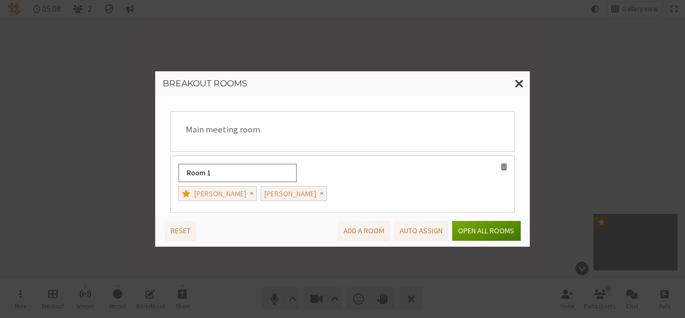
click at [508, 233] on button "Open all rooms" at bounding box center [486, 231] width 68 height 20
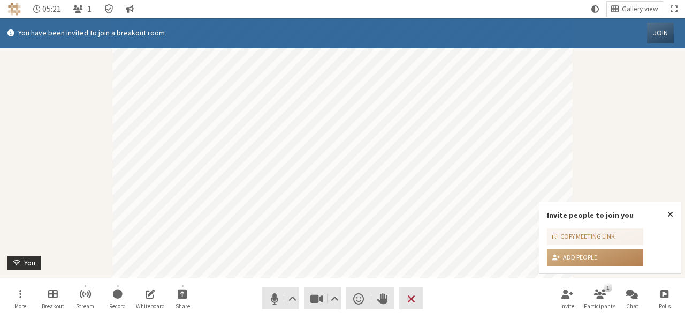
click at [652, 31] on button "Join" at bounding box center [660, 32] width 27 height 21
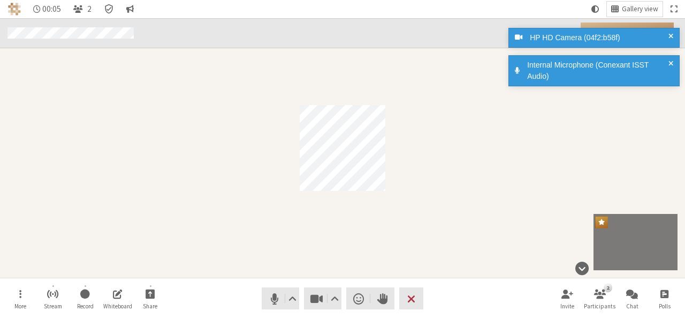
click at [500, 119] on div "Participant" at bounding box center [342, 147] width 685 height 259
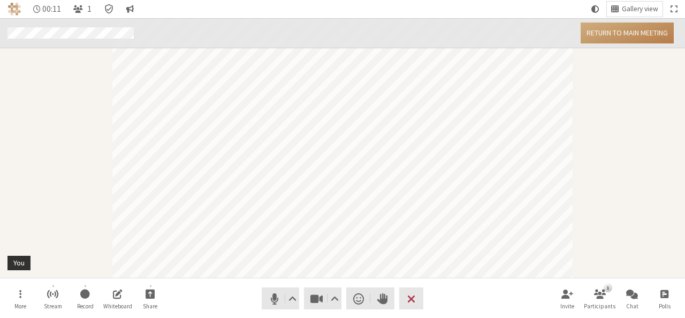
click at [644, 32] on button "Return to main meeting" at bounding box center [627, 32] width 93 height 21
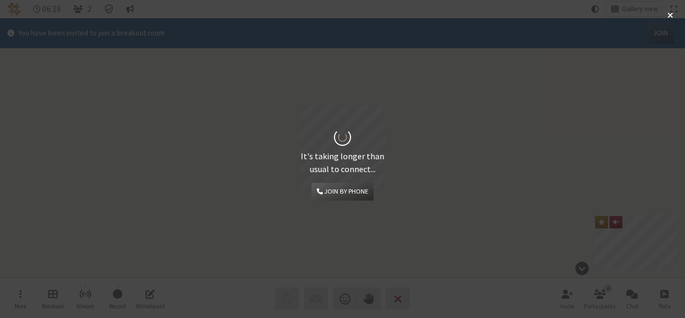
click at [363, 150] on p "It's taking longer than usual to connect..." at bounding box center [343, 162] width 86 height 26
click at [176, 44] on div "It's taking longer than usual to connect... Join by phone" at bounding box center [342, 159] width 685 height 318
click at [115, 290] on div "It's taking longer than usual to connect... Join by phone" at bounding box center [342, 159] width 685 height 318
click at [424, 186] on div "It's taking longer than usual to connect... Join by phone" at bounding box center [342, 159] width 685 height 318
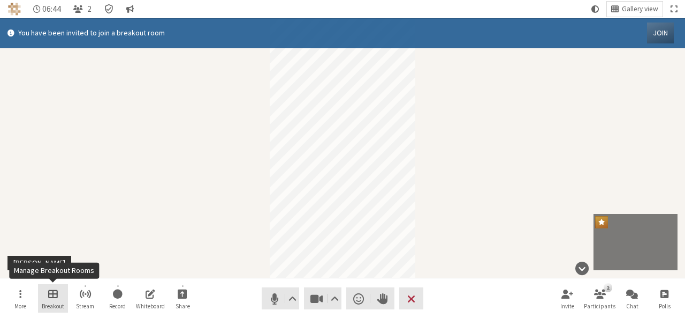
click at [49, 298] on span "Manage Breakout Rooms" at bounding box center [53, 293] width 10 height 12
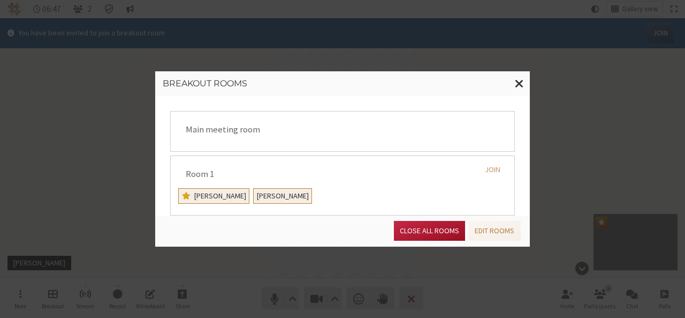
click at [419, 224] on button "Close all rooms" at bounding box center [429, 231] width 71 height 20
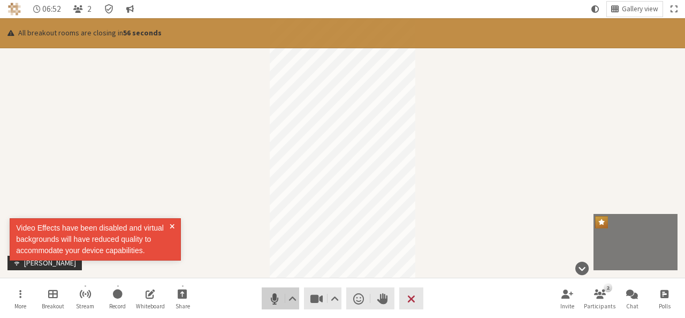
click at [268, 300] on span "Mute (Alt+A)" at bounding box center [274, 298] width 15 height 15
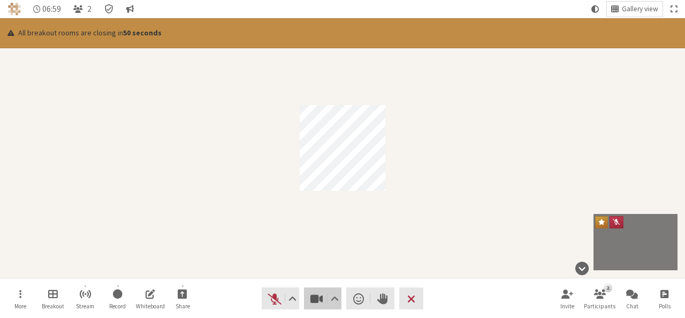
click at [315, 303] on span "Stop video (Alt+V)" at bounding box center [316, 298] width 15 height 15
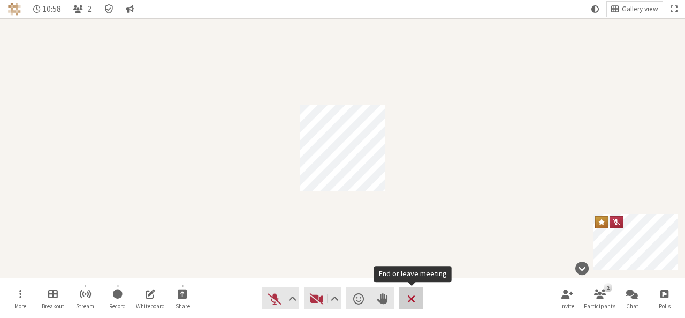
click at [409, 297] on span "End or leave meeting" at bounding box center [411, 298] width 8 height 15
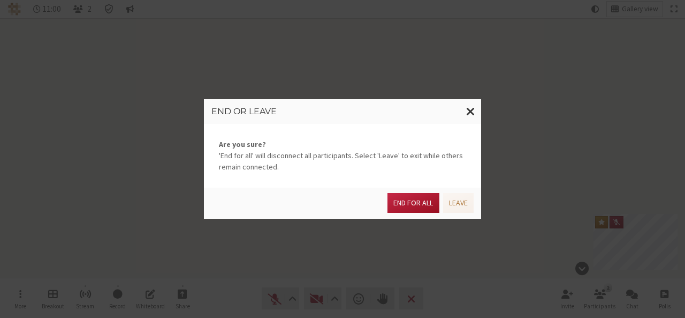
click at [409, 200] on button "End for all" at bounding box center [413, 203] width 51 height 20
